Goal: Book appointment/travel/reservation

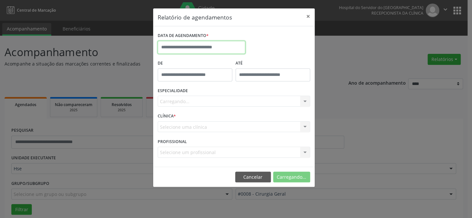
click at [185, 46] on input "text" at bounding box center [202, 47] width 88 height 13
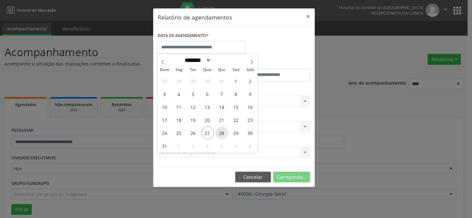
click at [220, 133] on span "28" at bounding box center [221, 132] width 13 height 13
type input "**********"
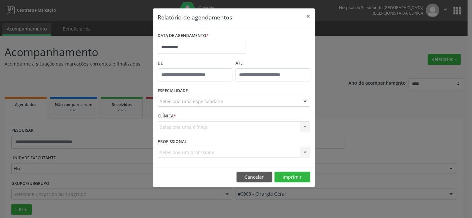
click at [304, 101] on div at bounding box center [305, 101] width 10 height 11
click at [169, 99] on input "text" at bounding box center [228, 104] width 137 height 13
click at [169, 104] on input "text" at bounding box center [228, 104] width 137 height 13
drag, startPoint x: 174, startPoint y: 91, endPoint x: 185, endPoint y: 84, distance: 13.4
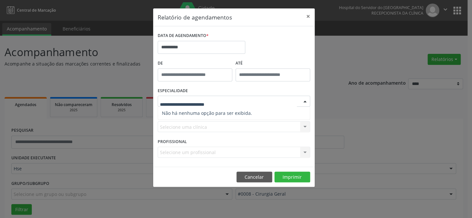
click at [177, 90] on label "ESPECIALIDADE" at bounding box center [173, 91] width 30 height 10
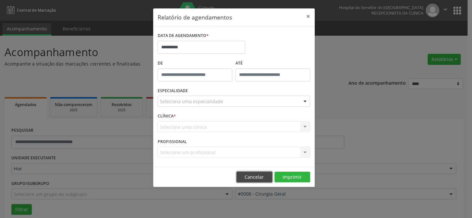
click at [253, 178] on button "Cancelar" at bounding box center [254, 177] width 36 height 11
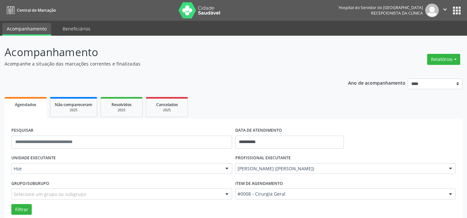
click at [253, 178] on label "Item de agendamento" at bounding box center [259, 183] width 48 height 10
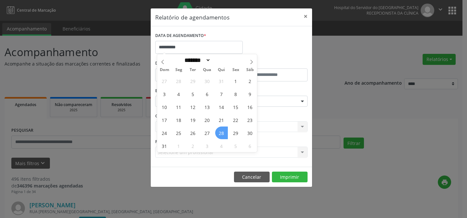
click at [220, 133] on span "28" at bounding box center [221, 132] width 13 height 13
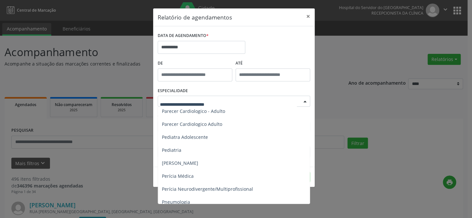
scroll to position [890, 0]
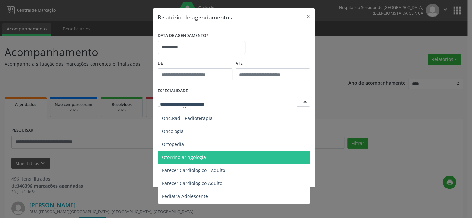
click at [178, 155] on span "Otorrinolaringologia" at bounding box center [184, 157] width 44 height 6
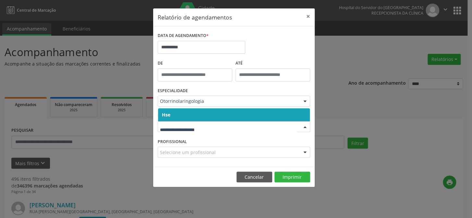
click at [184, 119] on span "Hse" at bounding box center [234, 114] width 152 height 13
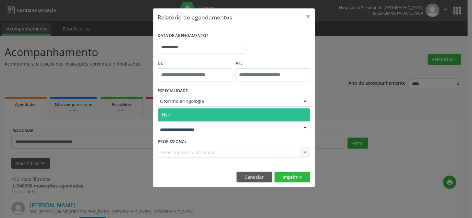
click at [186, 114] on span "Hse" at bounding box center [234, 114] width 152 height 13
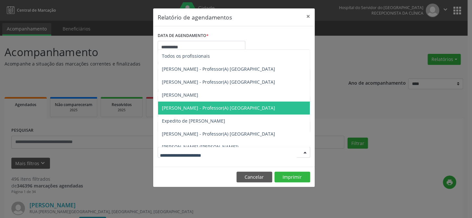
scroll to position [29, 0]
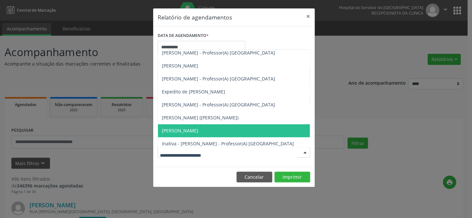
click at [176, 129] on span "[PERSON_NAME]" at bounding box center [180, 130] width 36 height 6
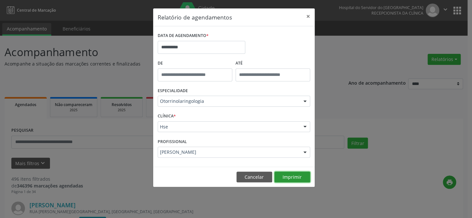
click at [289, 176] on button "Imprimir" at bounding box center [292, 177] width 36 height 11
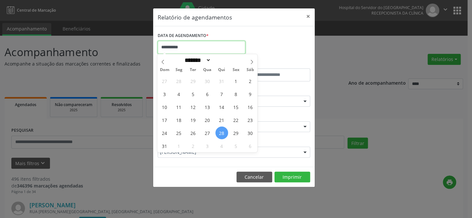
click at [193, 45] on input "**********" at bounding box center [202, 47] width 88 height 13
click at [221, 131] on span "28" at bounding box center [221, 132] width 13 height 13
type input "**********"
click at [221, 131] on span "28" at bounding box center [221, 132] width 13 height 13
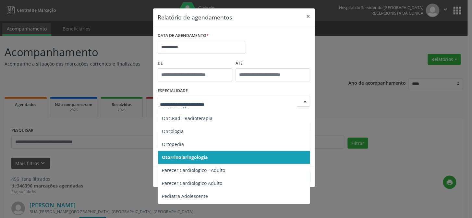
click at [303, 101] on div at bounding box center [305, 101] width 10 height 11
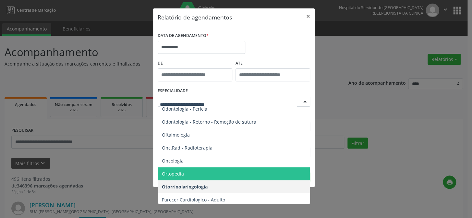
scroll to position [831, 0]
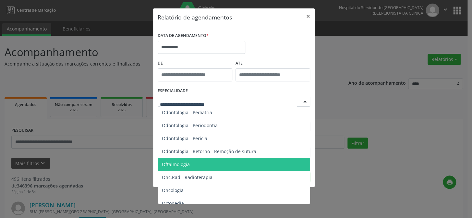
click at [178, 164] on span "Oftalmologia" at bounding box center [176, 164] width 28 height 6
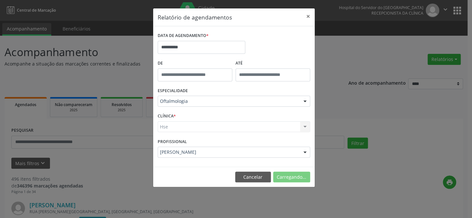
click at [182, 126] on div "Hse Hse Nenhum resultado encontrado para: " " Não há nenhuma opção para ser exi…" at bounding box center [234, 126] width 152 height 11
click at [186, 117] on div "CLÍNICA * Hse Hse Nenhum resultado encontrado para: " " Não há nenhuma opção pa…" at bounding box center [234, 123] width 156 height 25
click at [188, 128] on div "Hse Hse Nenhum resultado encontrado para: " " Não há nenhuma opção para ser exi…" at bounding box center [234, 126] width 152 height 11
click at [196, 120] on div "CLÍNICA * Hse Hse Nenhum resultado encontrado para: " " Não há nenhuma opção pa…" at bounding box center [234, 123] width 156 height 25
drag, startPoint x: 245, startPoint y: 130, endPoint x: 272, endPoint y: 131, distance: 27.2
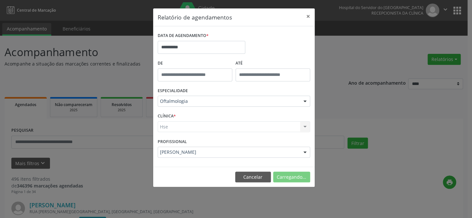
click at [255, 131] on div "Hse Hse Nenhum resultado encontrado para: " " Não há nenhuma opção para ser exi…" at bounding box center [234, 126] width 152 height 11
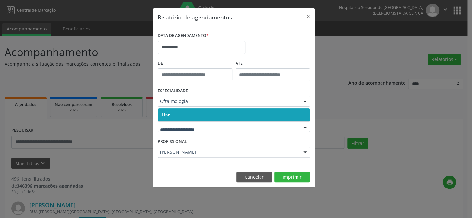
click at [304, 126] on div at bounding box center [305, 127] width 10 height 11
drag, startPoint x: 207, startPoint y: 110, endPoint x: 203, endPoint y: 120, distance: 10.8
click at [207, 110] on span "Hse" at bounding box center [234, 114] width 152 height 13
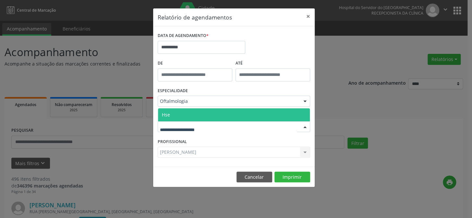
click at [202, 117] on span "Hse" at bounding box center [234, 114] width 152 height 13
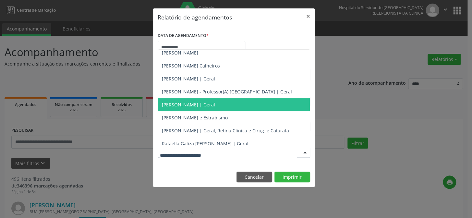
click at [178, 104] on span "[PERSON_NAME] | Geral" at bounding box center [188, 104] width 53 height 6
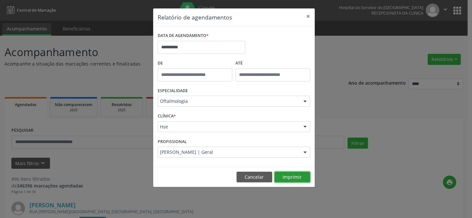
click at [290, 177] on button "Imprimir" at bounding box center [292, 177] width 36 height 11
